Goal: Task Accomplishment & Management: Manage account settings

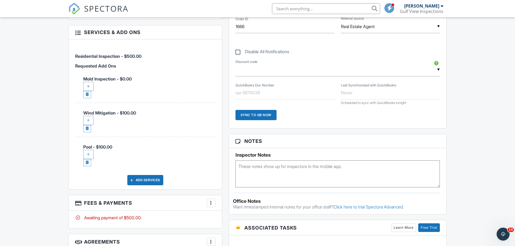
scroll to position [297, 0]
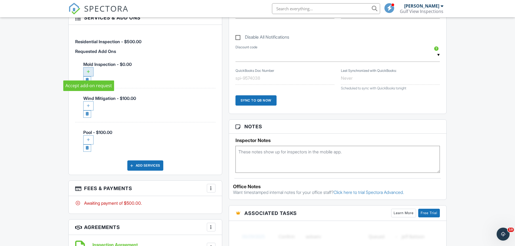
click at [92, 73] on div at bounding box center [88, 71] width 10 height 9
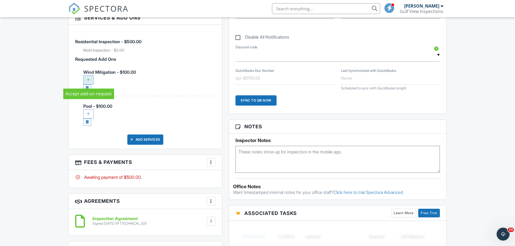
click at [87, 79] on div at bounding box center [88, 79] width 10 height 9
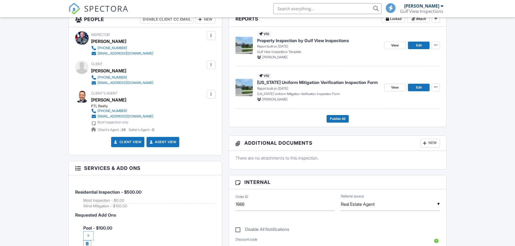
scroll to position [338, 0]
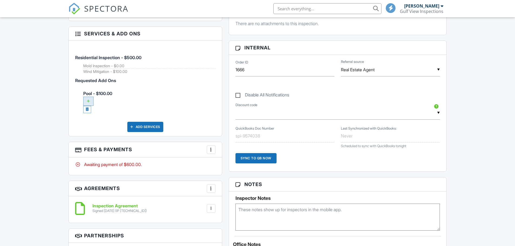
click at [89, 99] on div at bounding box center [88, 101] width 10 height 9
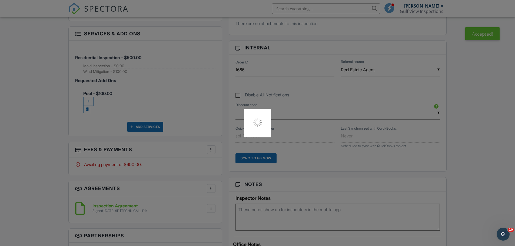
scroll to position [0, 0]
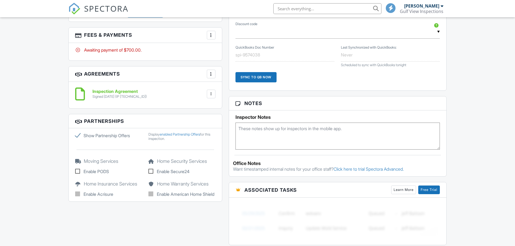
scroll to position [392, 0]
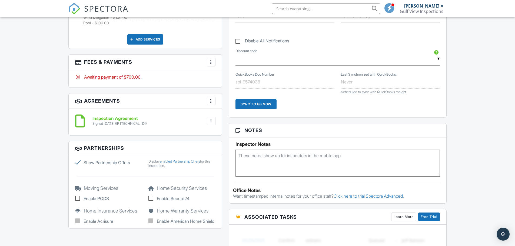
click at [214, 60] on div "More" at bounding box center [211, 62] width 9 height 9
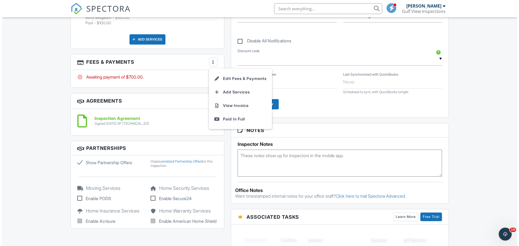
scroll to position [0, 0]
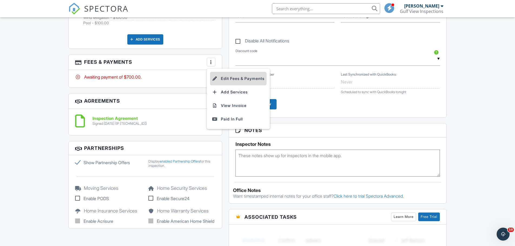
click at [223, 79] on li "Edit Fees & Payments" at bounding box center [238, 79] width 57 height 14
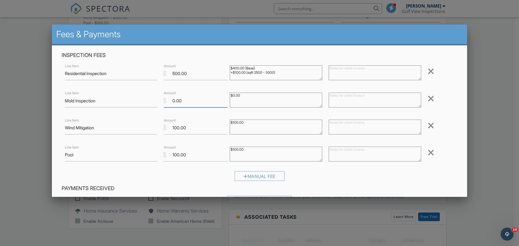
click at [174, 102] on input "0.00" at bounding box center [196, 100] width 64 height 13
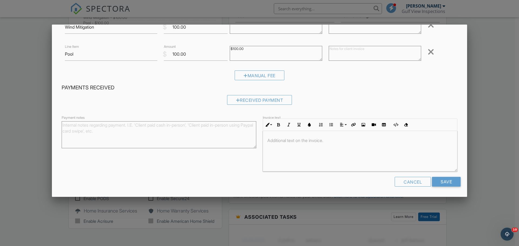
scroll to position [101, 0]
type input "600.00"
click at [439, 181] on input "Save" at bounding box center [446, 182] width 29 height 10
